Goal: Find specific page/section: Find specific page/section

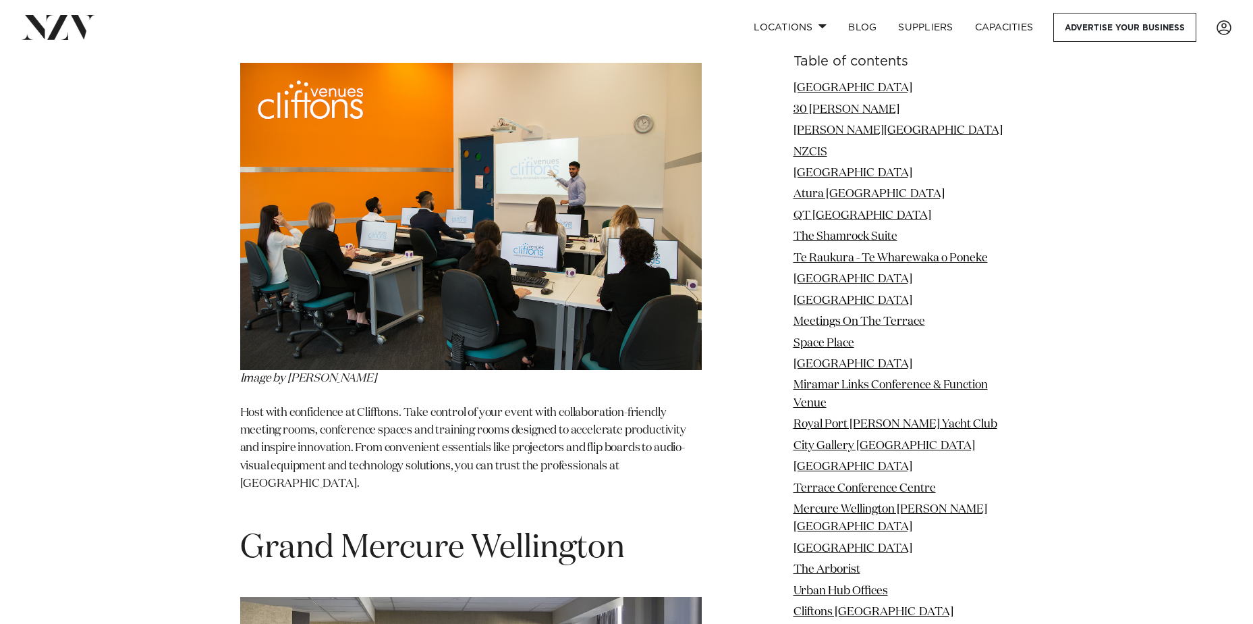
scroll to position [13497, 0]
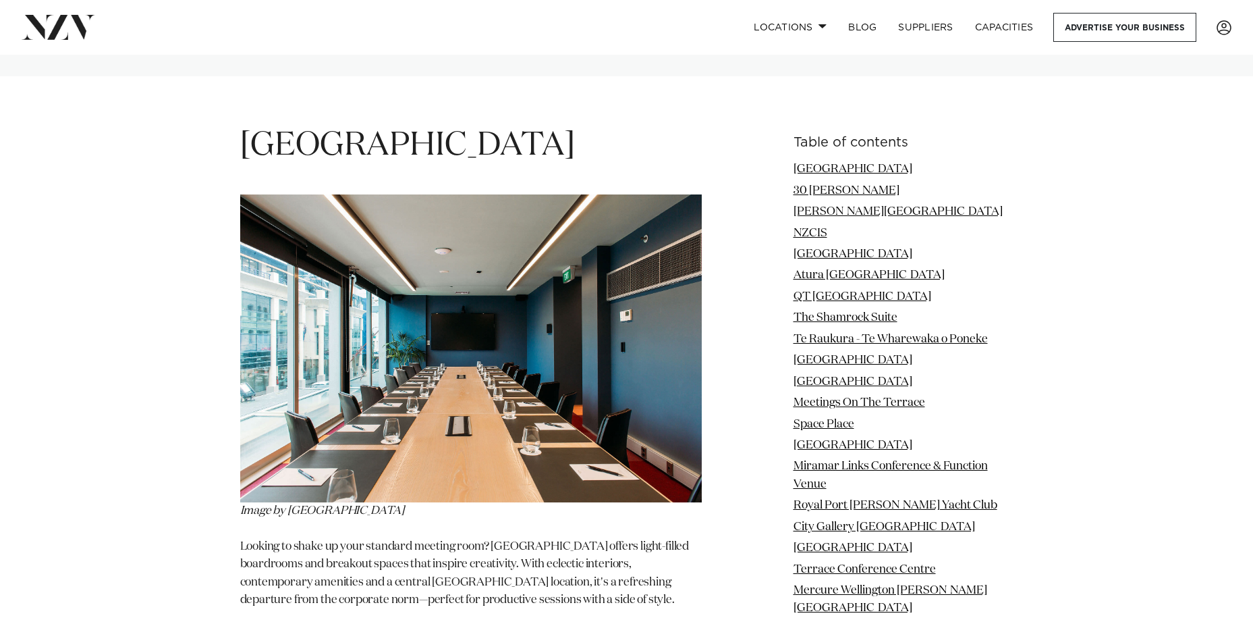
scroll to position [1755, 0]
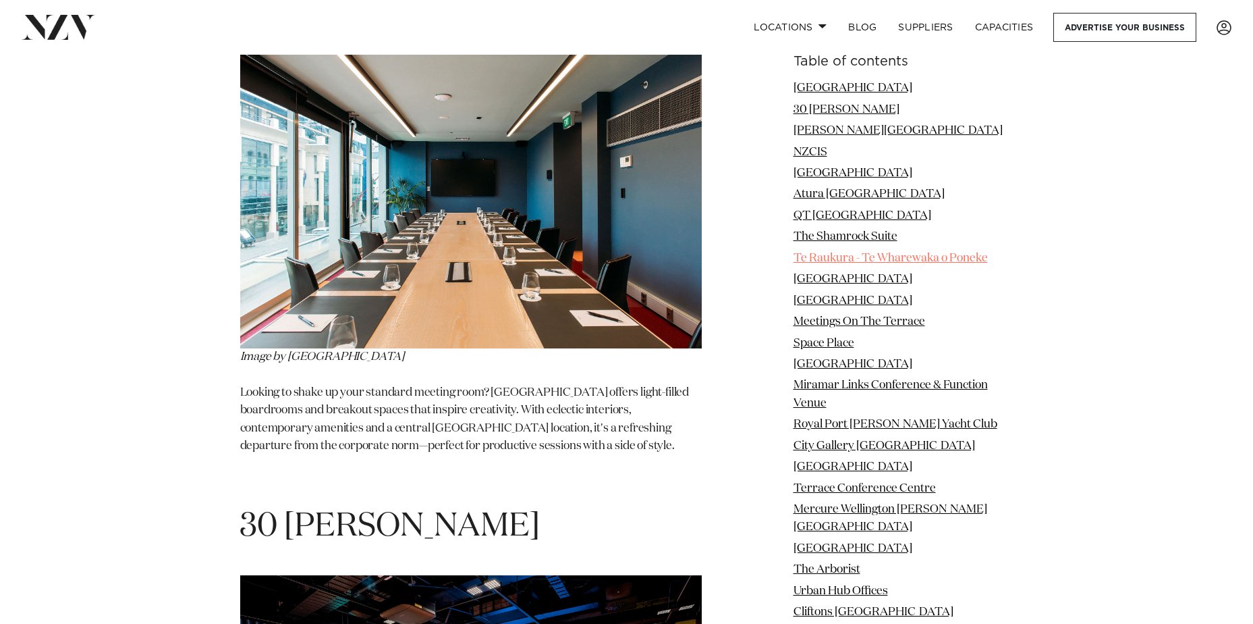
click at [892, 257] on link "Te Raukura - Te Wharewaka o Poneke" at bounding box center [891, 257] width 194 height 11
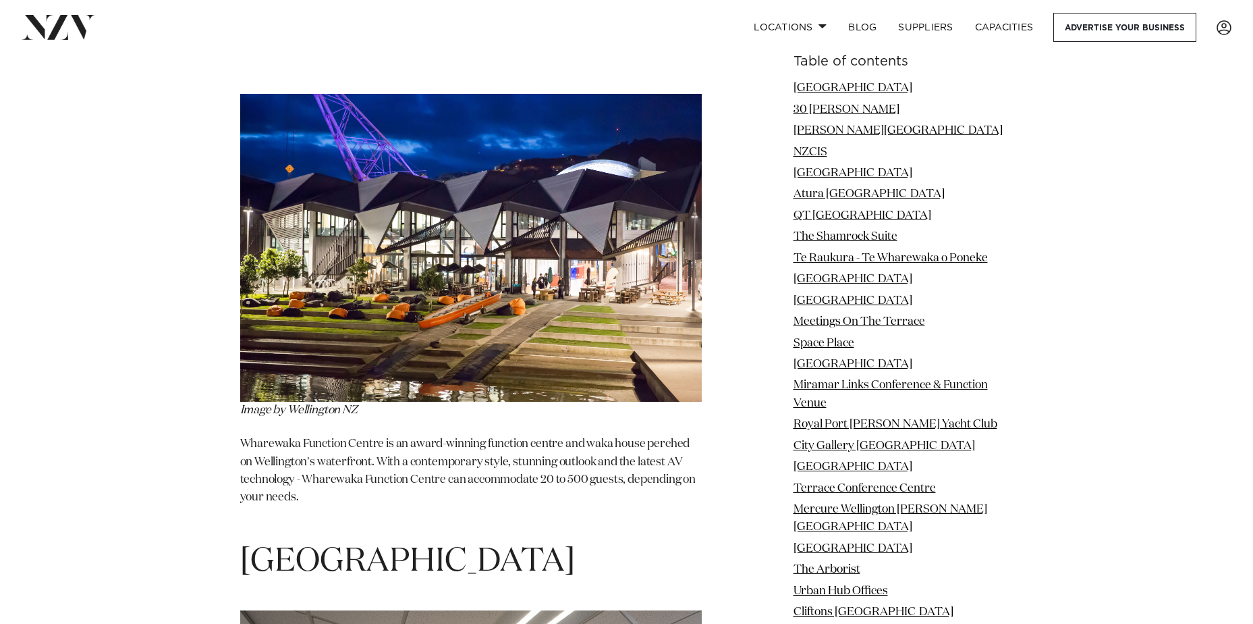
scroll to position [5691, 0]
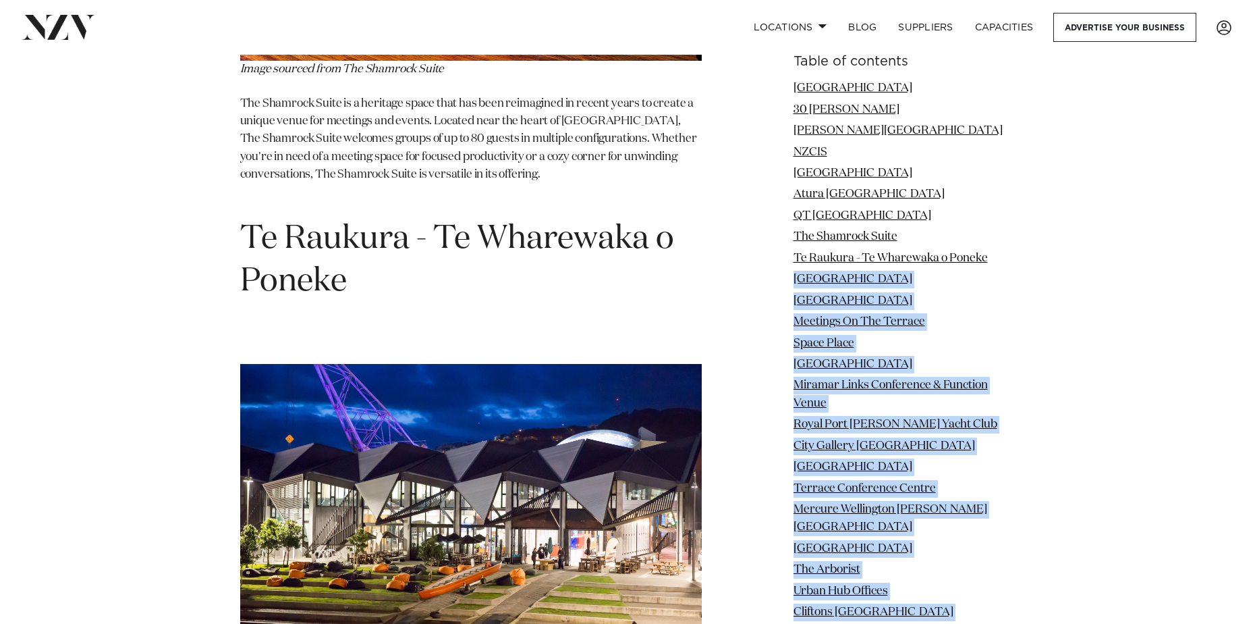
drag, startPoint x: 1001, startPoint y: 261, endPoint x: 777, endPoint y: 231, distance: 226.0
drag, startPoint x: 1043, startPoint y: 292, endPoint x: 1007, endPoint y: 257, distance: 50.6
click at [996, 256] on li "Te Raukura - Te Wharewaka o Poneke" at bounding box center [904, 259] width 220 height 18
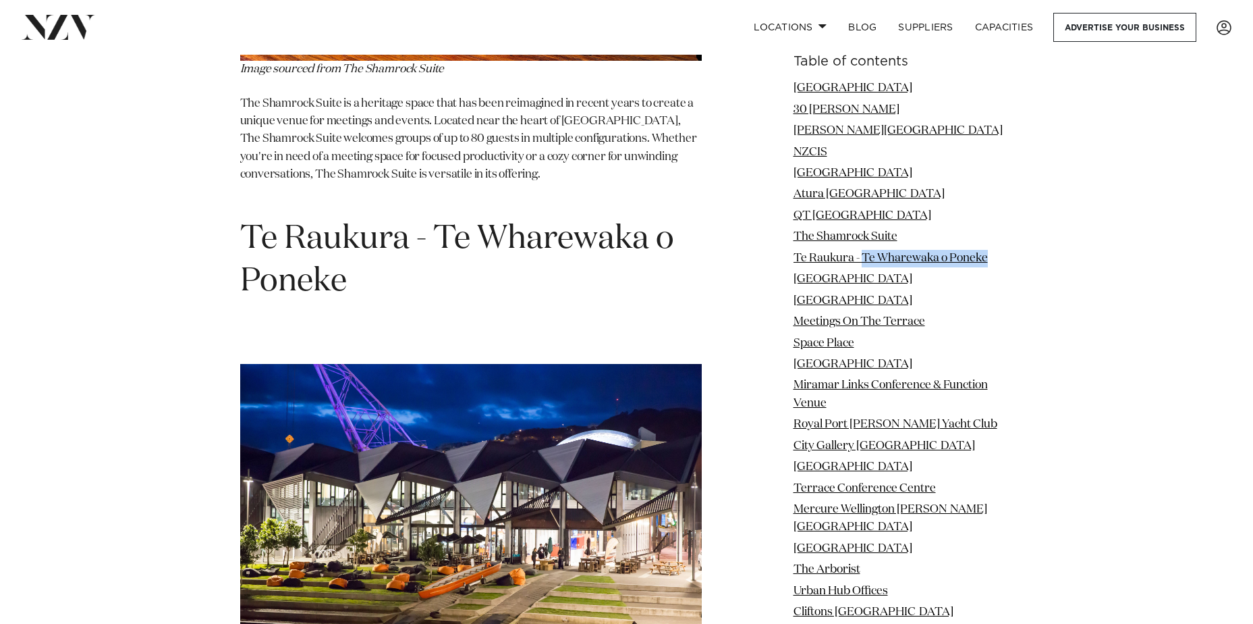
drag, startPoint x: 999, startPoint y: 254, endPoint x: 863, endPoint y: 249, distance: 135.7
click at [863, 250] on li "Te Raukura - Te Wharewaka o Poneke" at bounding box center [904, 259] width 220 height 18
copy link "Te Wharewaka o Poneke"
